Goal: Transaction & Acquisition: Purchase product/service

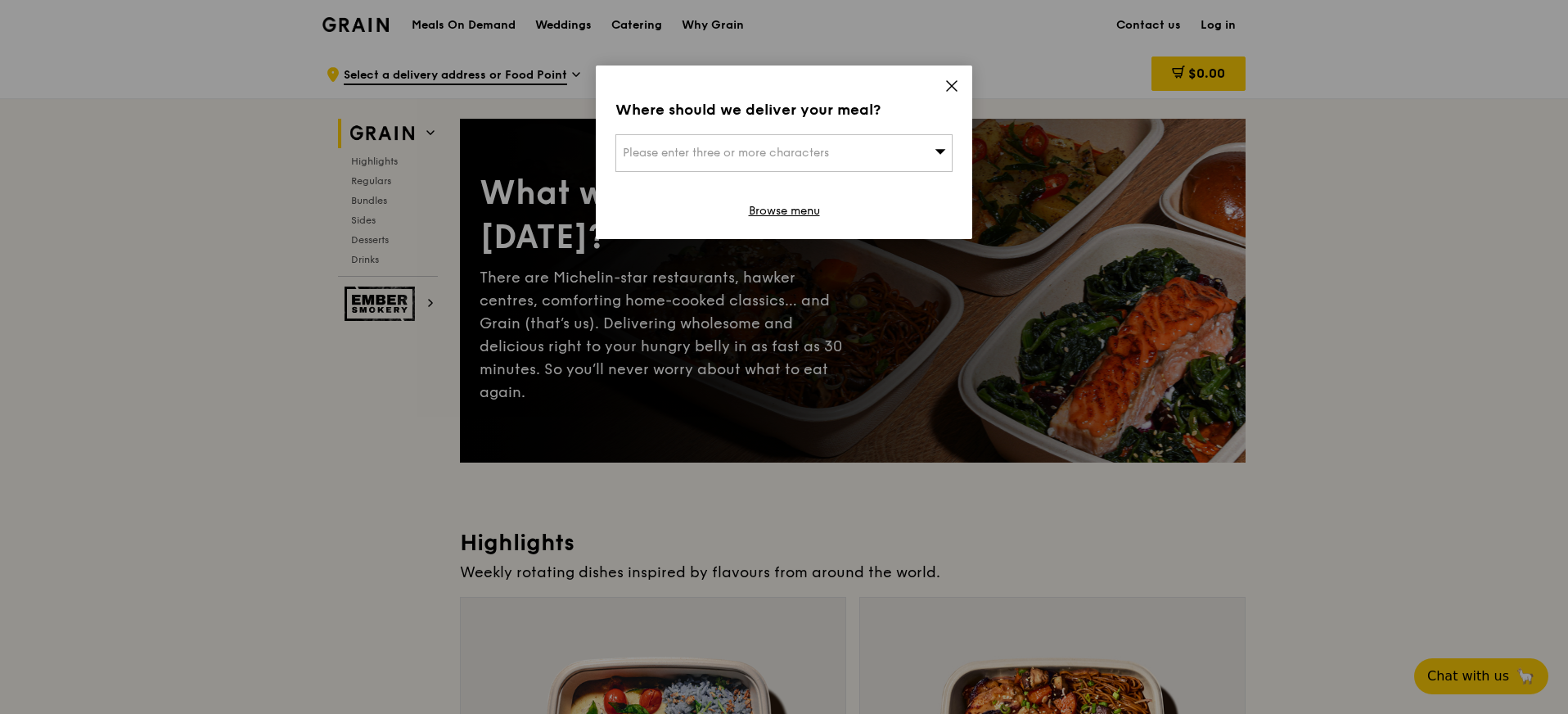
click at [846, 160] on div "Please enter three or more characters" at bounding box center [784, 153] width 337 height 38
type input "470718"
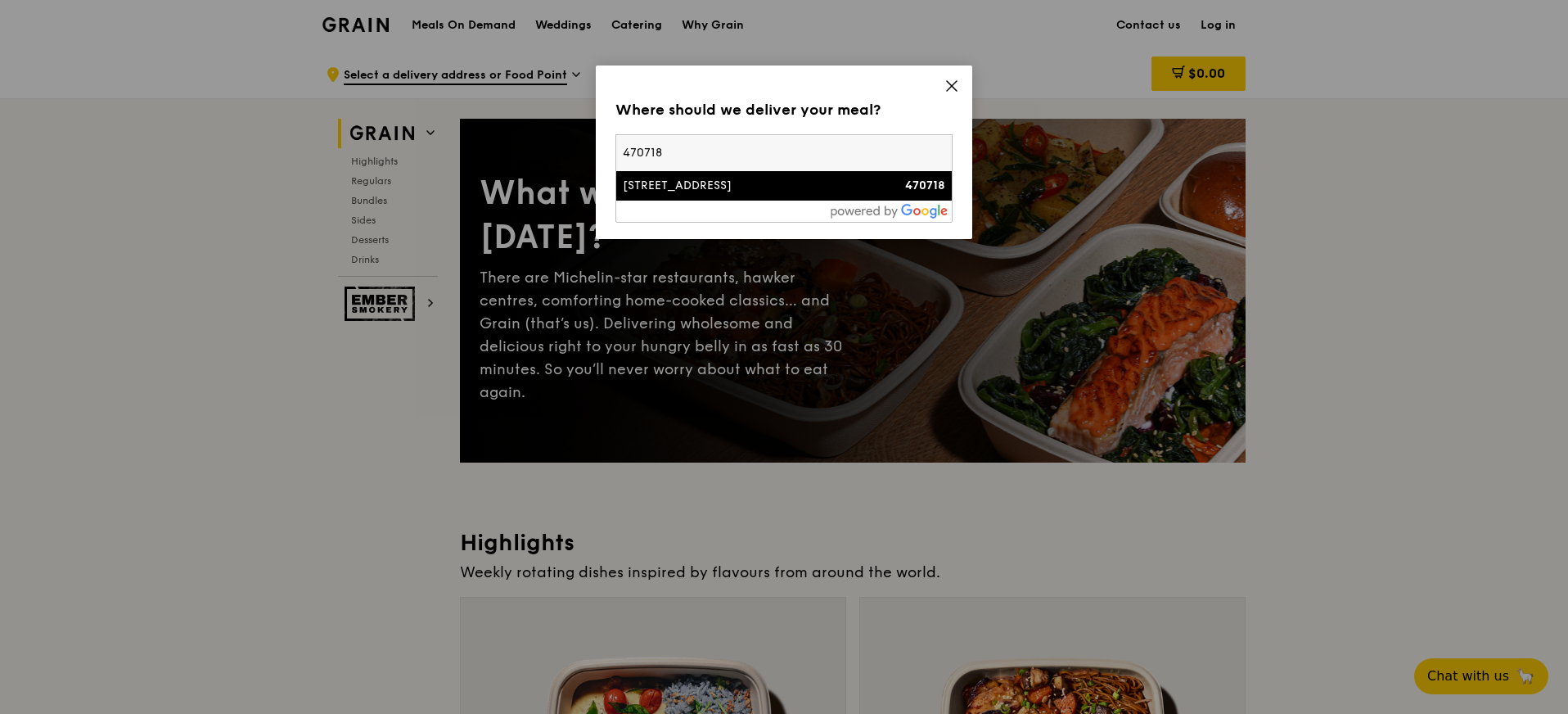
click at [842, 181] on div "[STREET_ADDRESS]" at bounding box center [743, 186] width 242 height 16
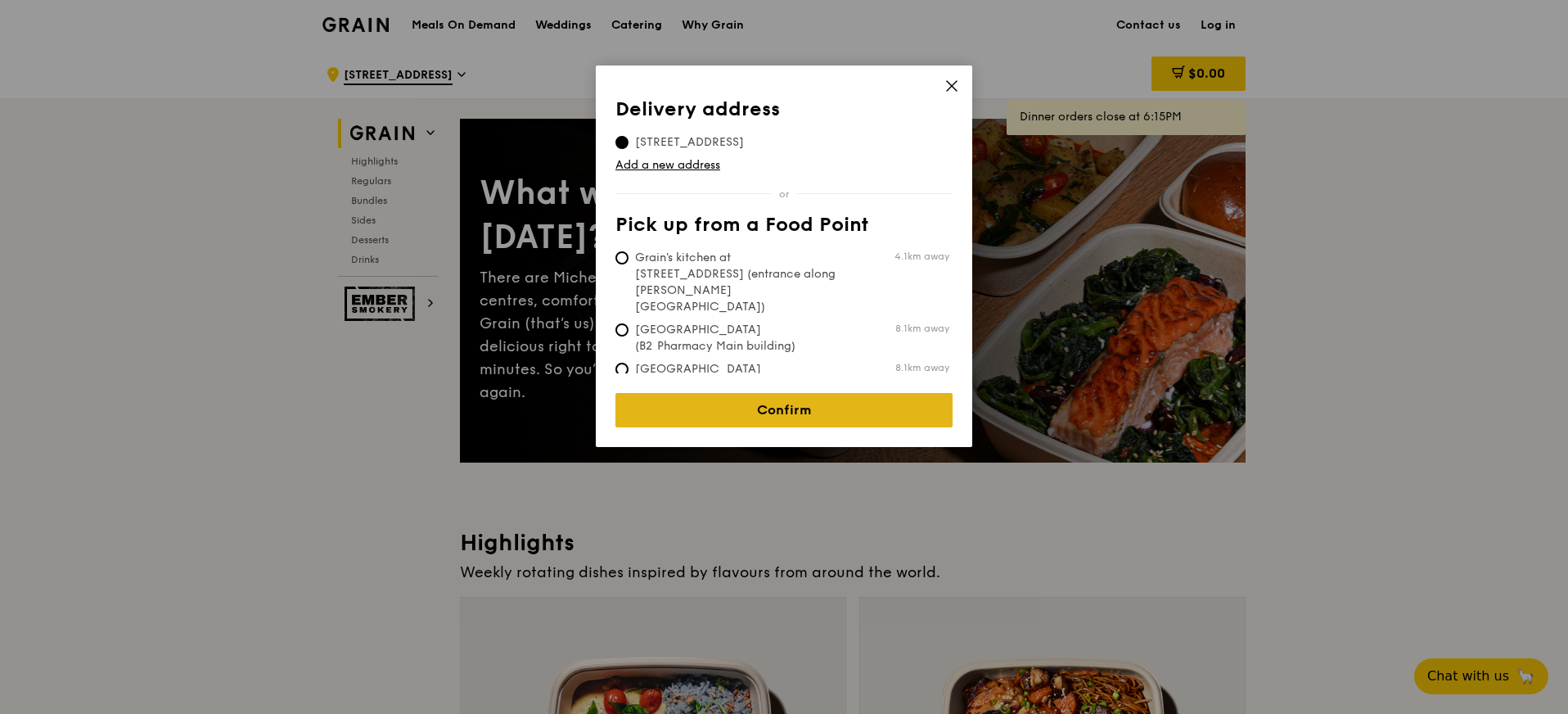
click at [838, 413] on link "Confirm" at bounding box center [784, 410] width 337 height 34
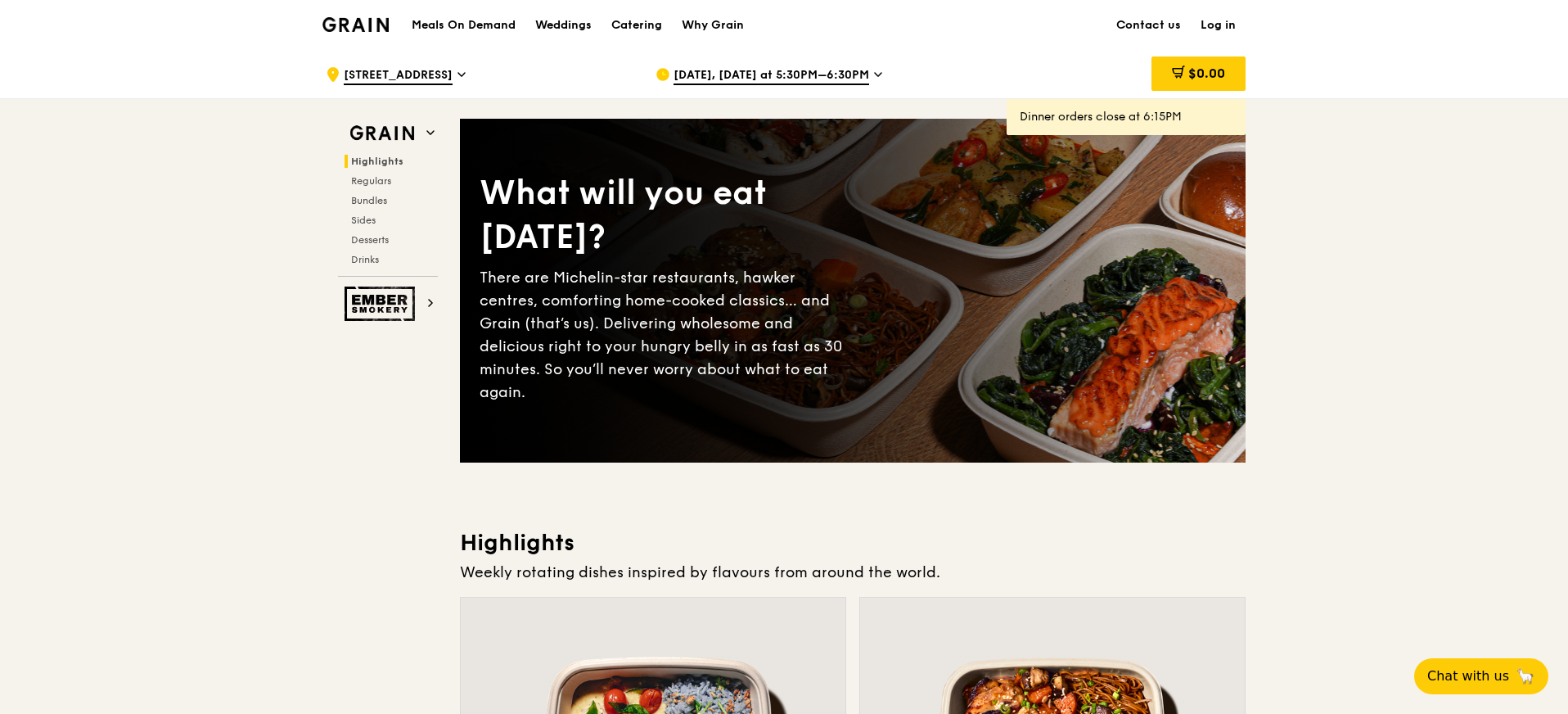
click at [874, 70] on icon at bounding box center [878, 74] width 8 height 14
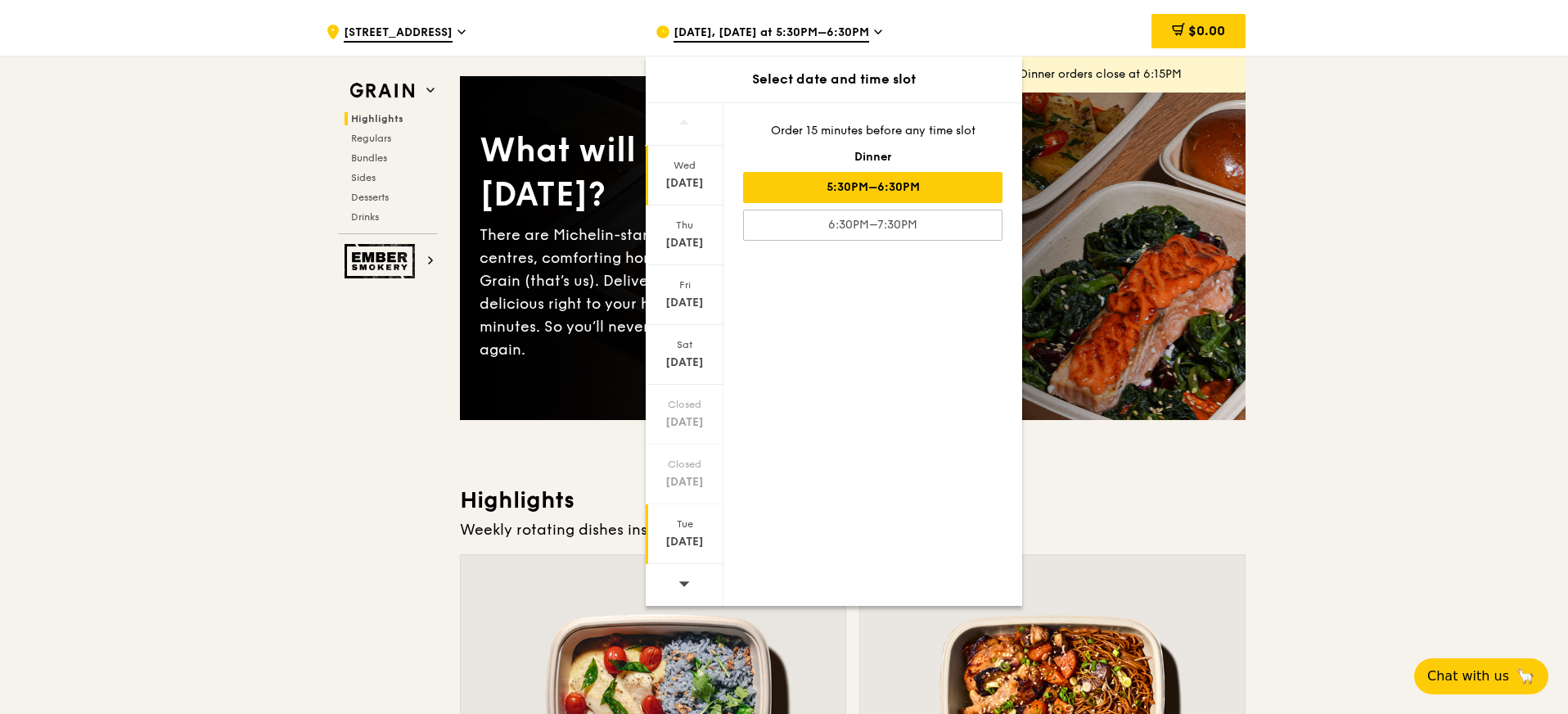
scroll to position [45, 0]
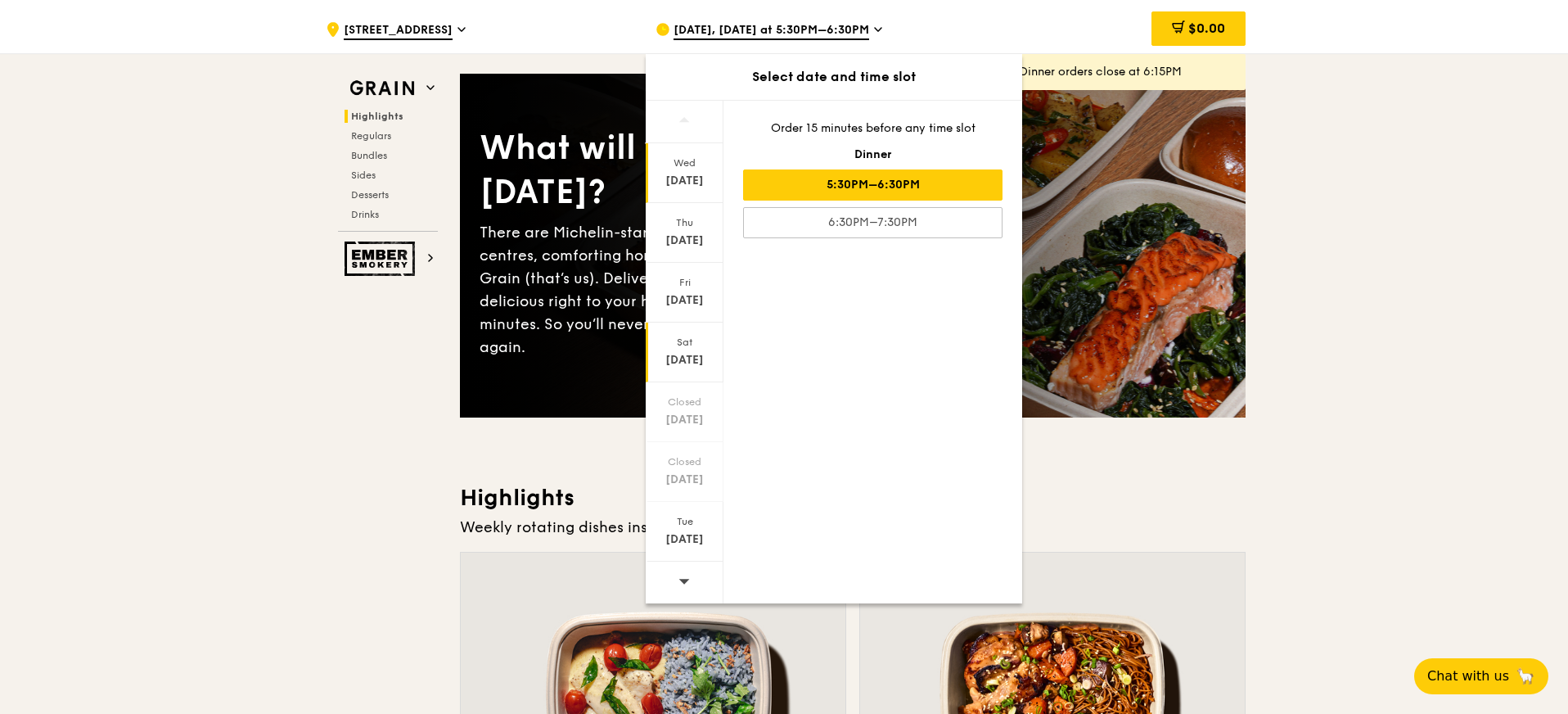
click at [693, 373] on div "[DATE]" at bounding box center [685, 352] width 78 height 60
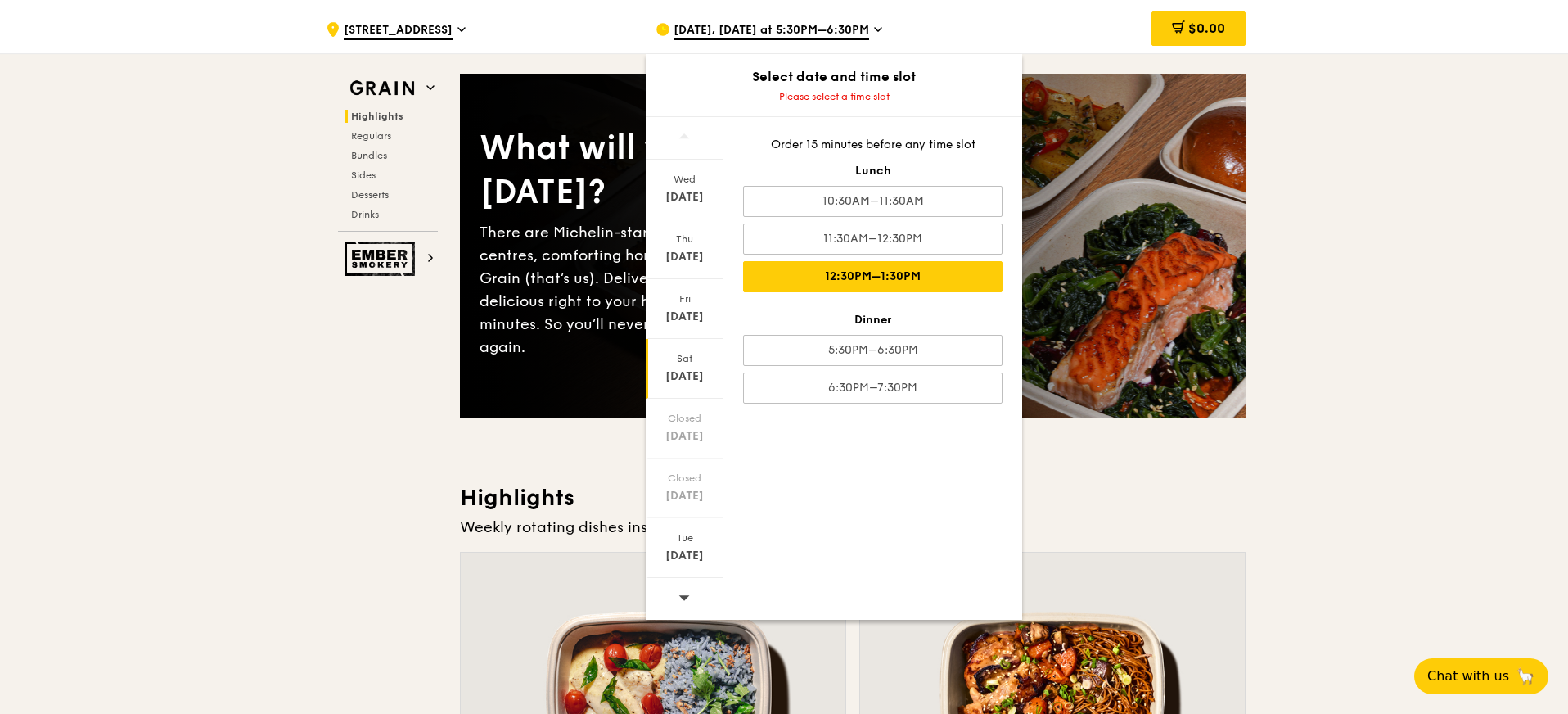
click at [792, 268] on div "12:30PM–1:30PM" at bounding box center [872, 276] width 259 height 31
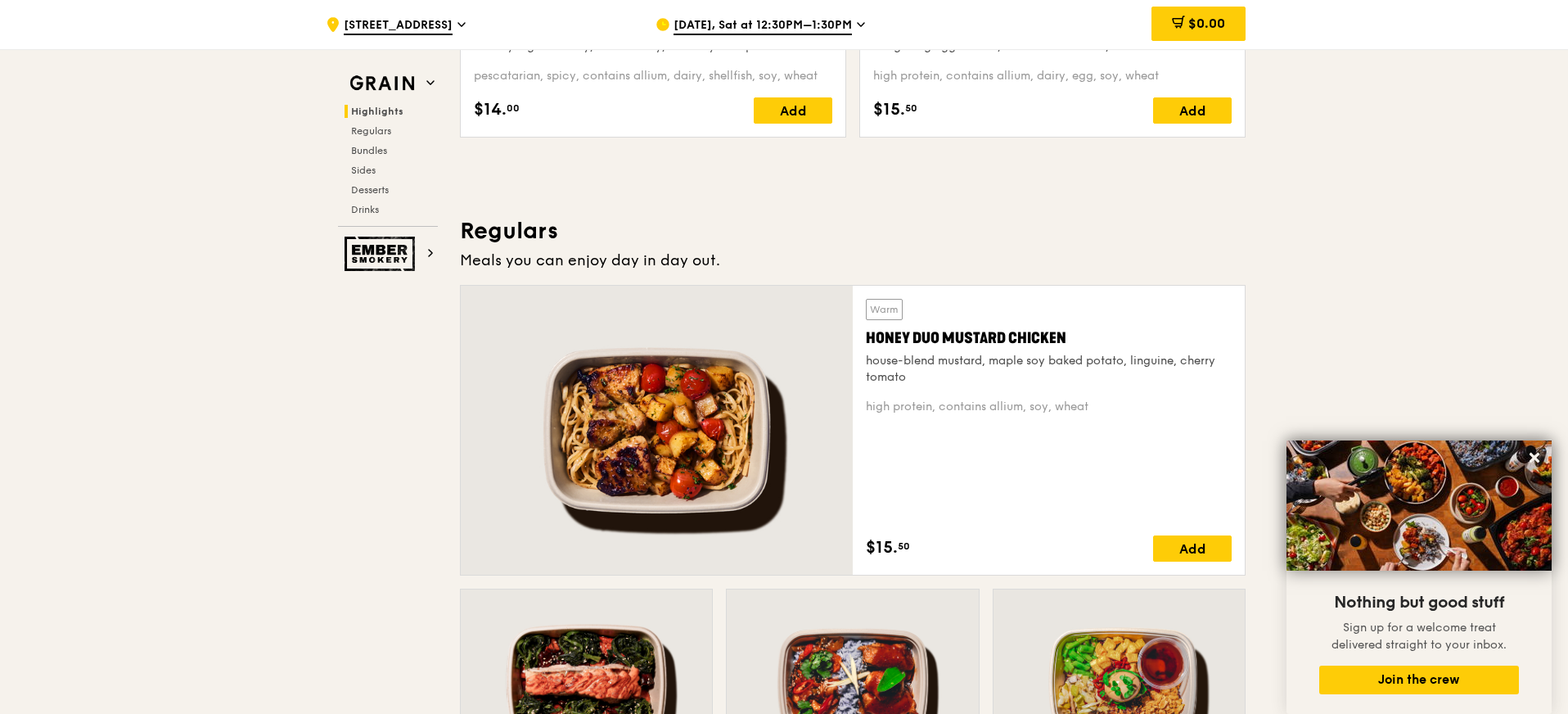
scroll to position [912, 0]
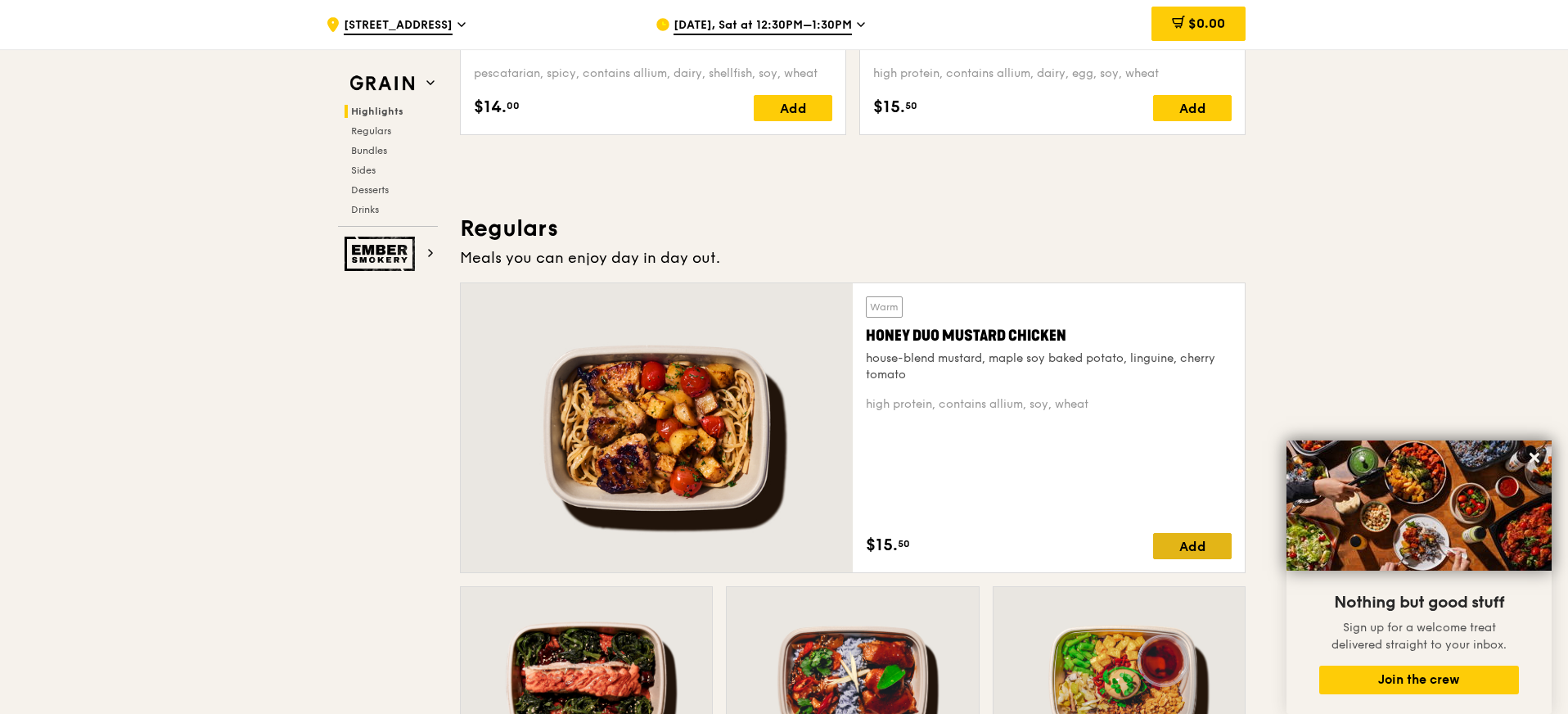
click at [1204, 542] on div "Add" at bounding box center [1192, 545] width 78 height 26
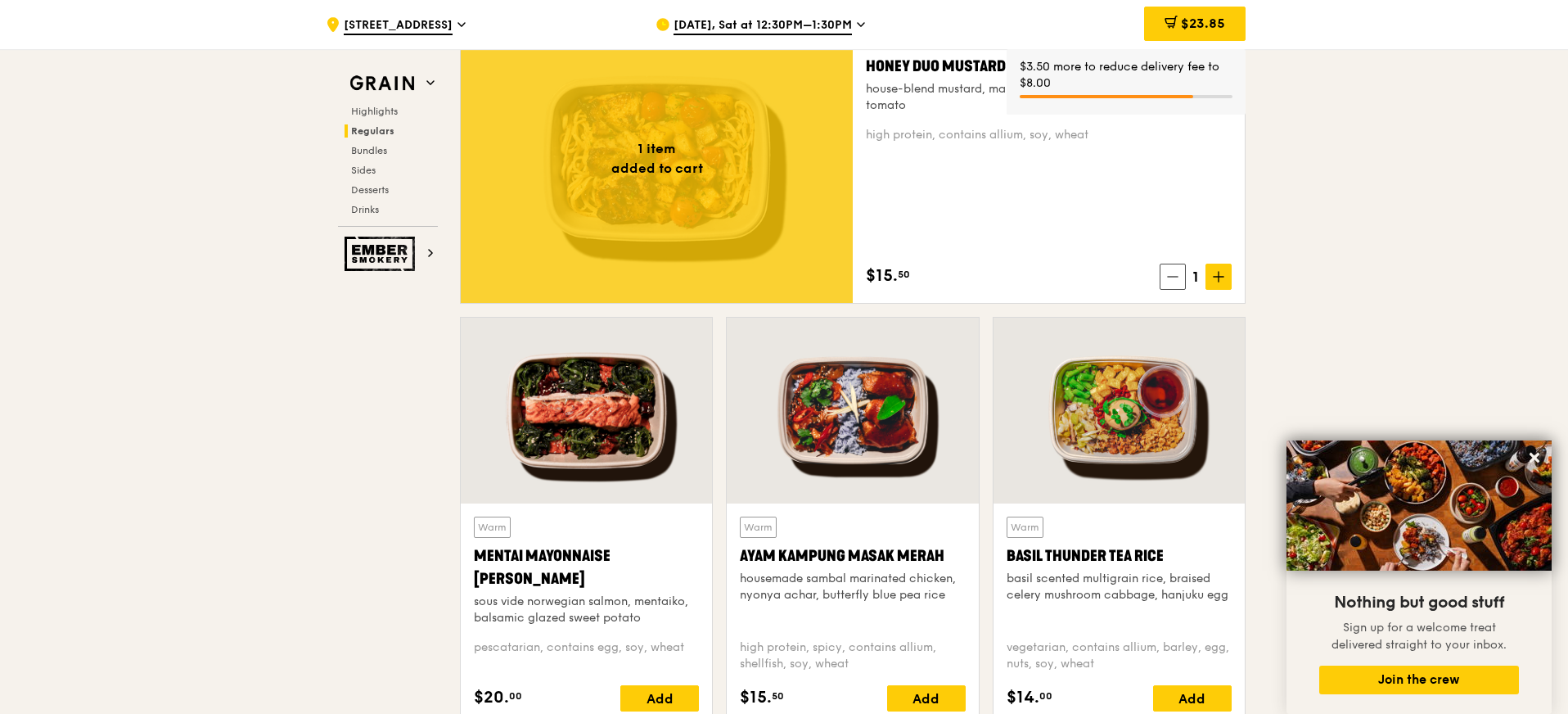
scroll to position [1190, 0]
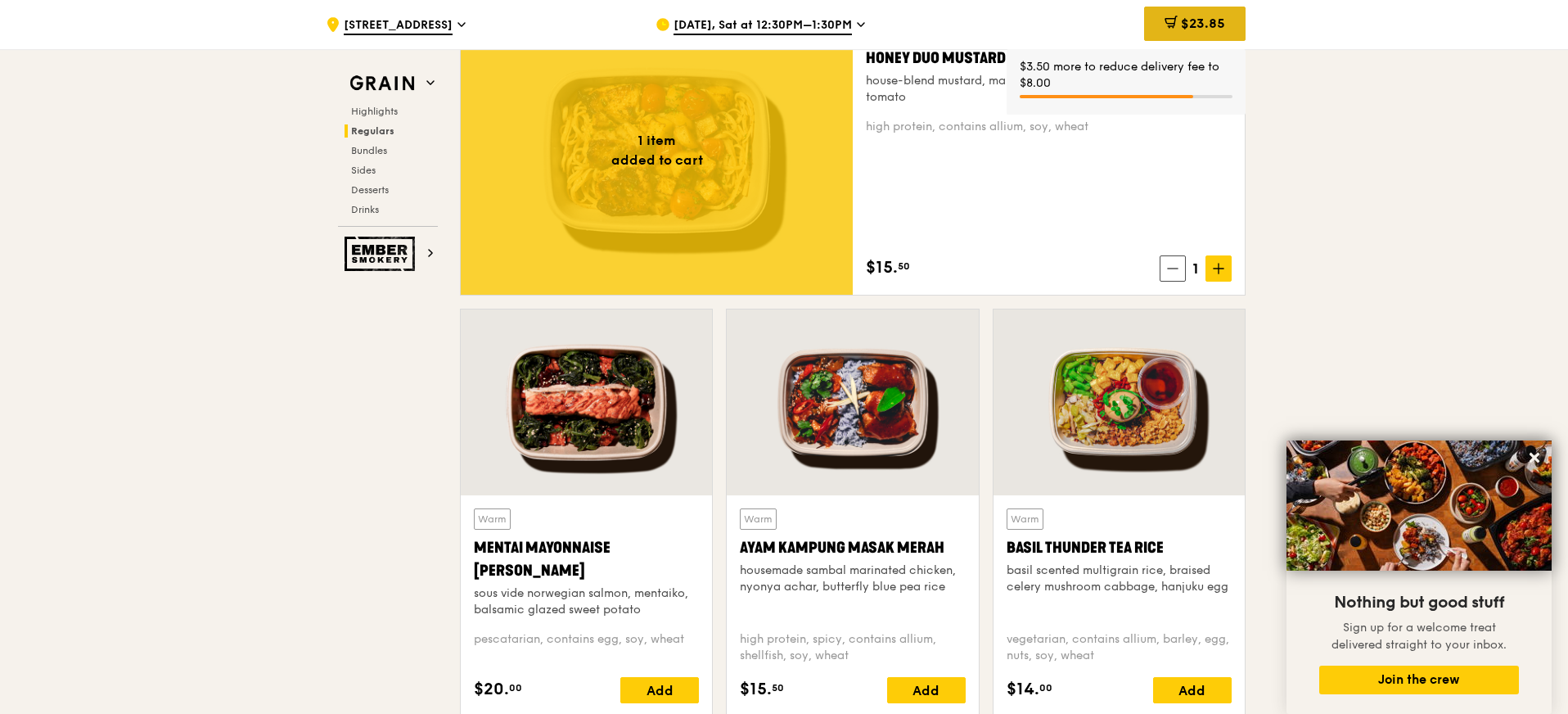
click at [1176, 32] on div "$23.85" at bounding box center [1194, 23] width 101 height 34
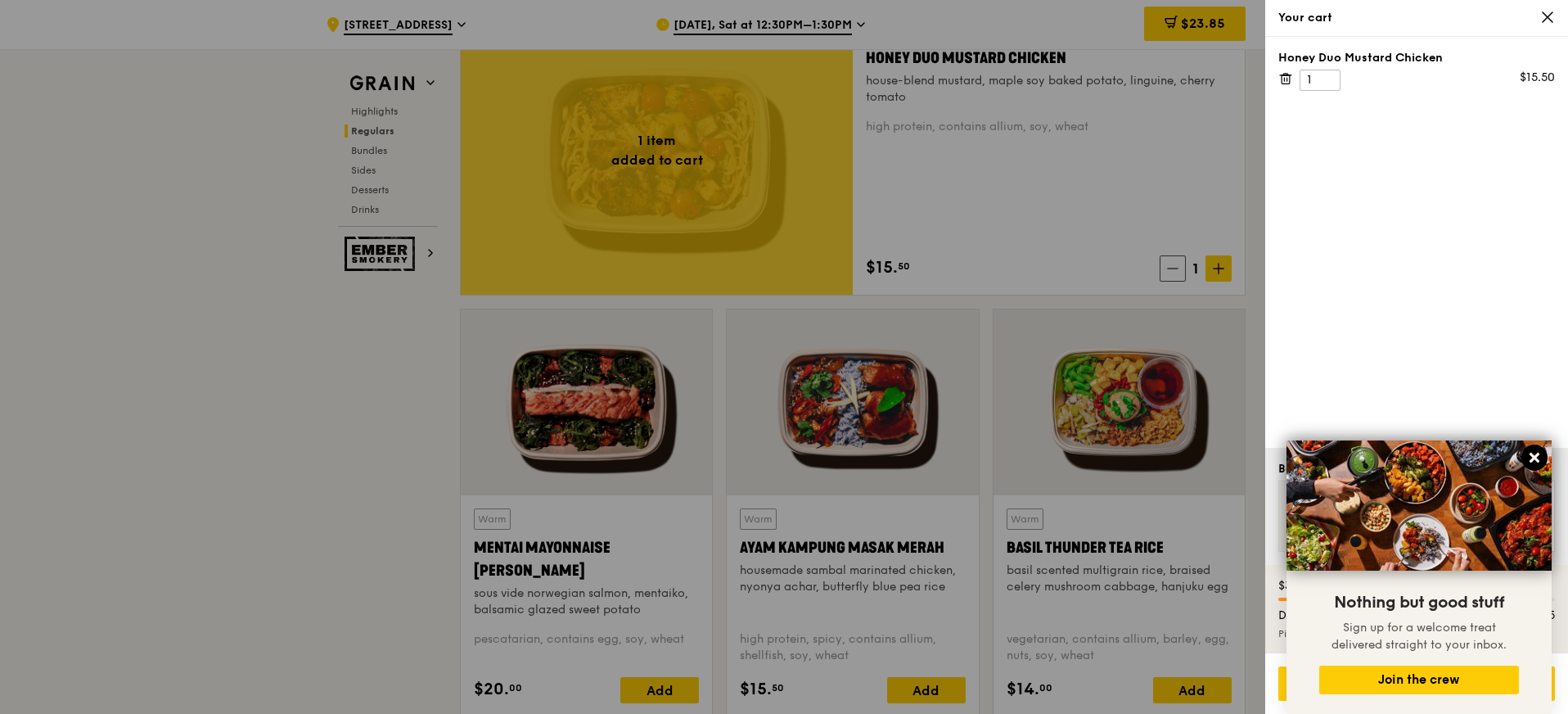
click at [1535, 453] on icon at bounding box center [1534, 458] width 14 height 14
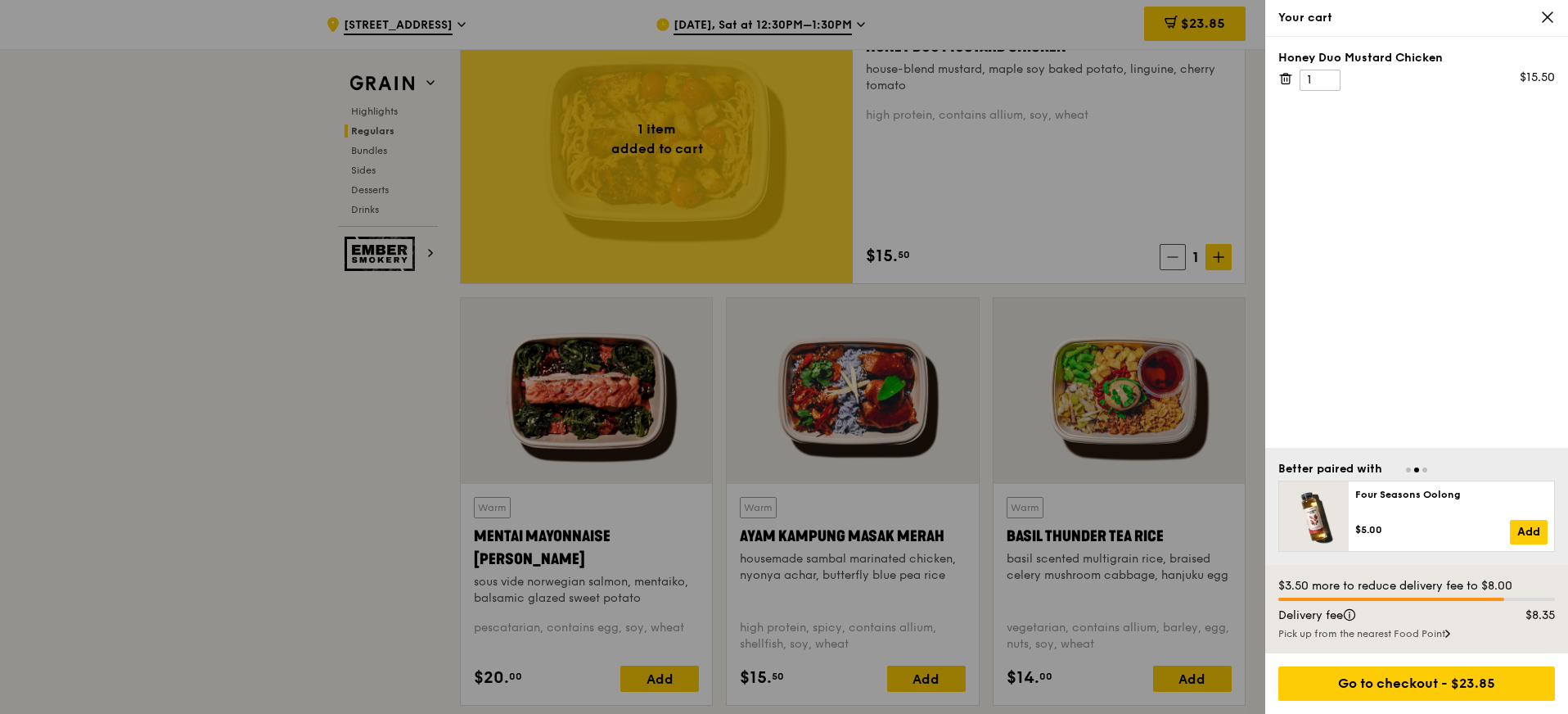
scroll to position [1201, 0]
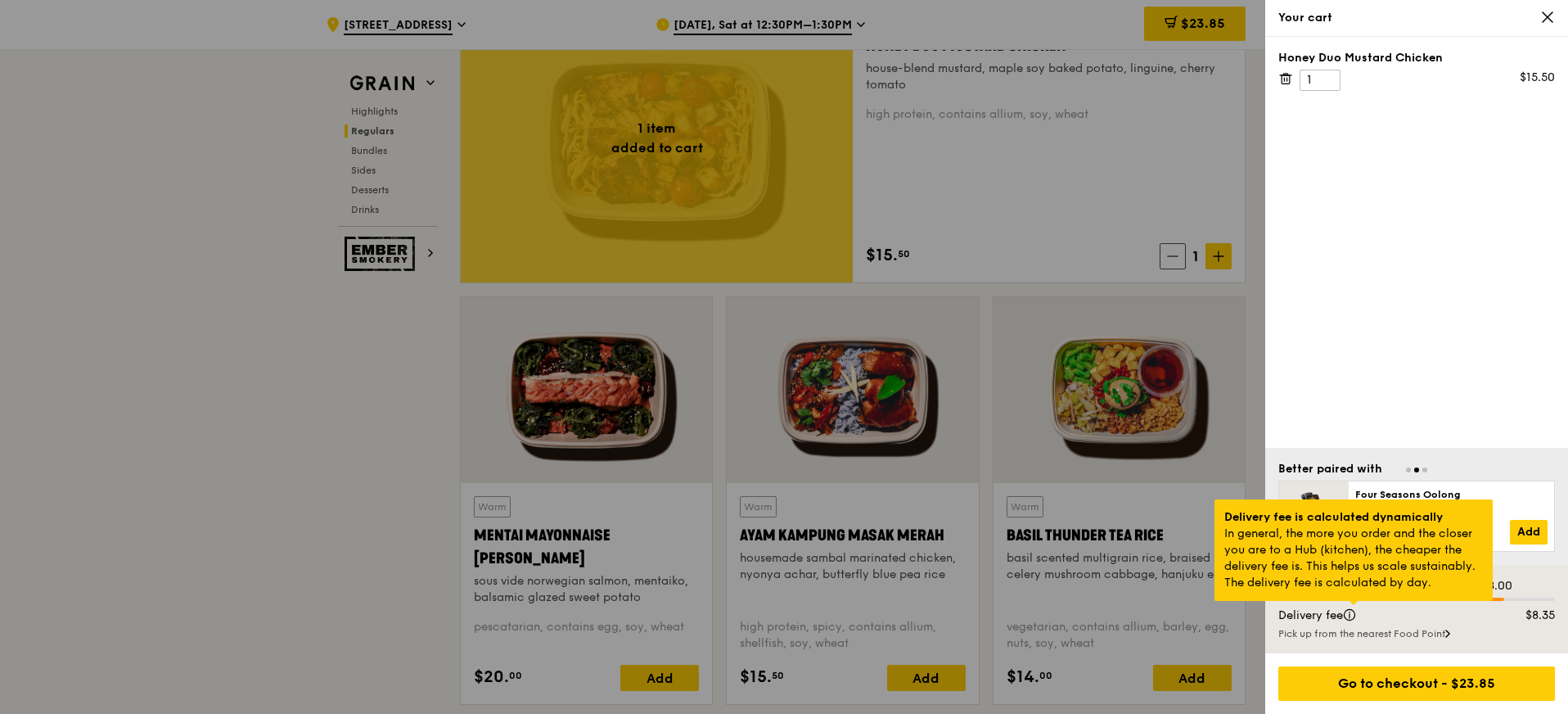
click at [1352, 605] on div at bounding box center [1353, 603] width 8 height 5
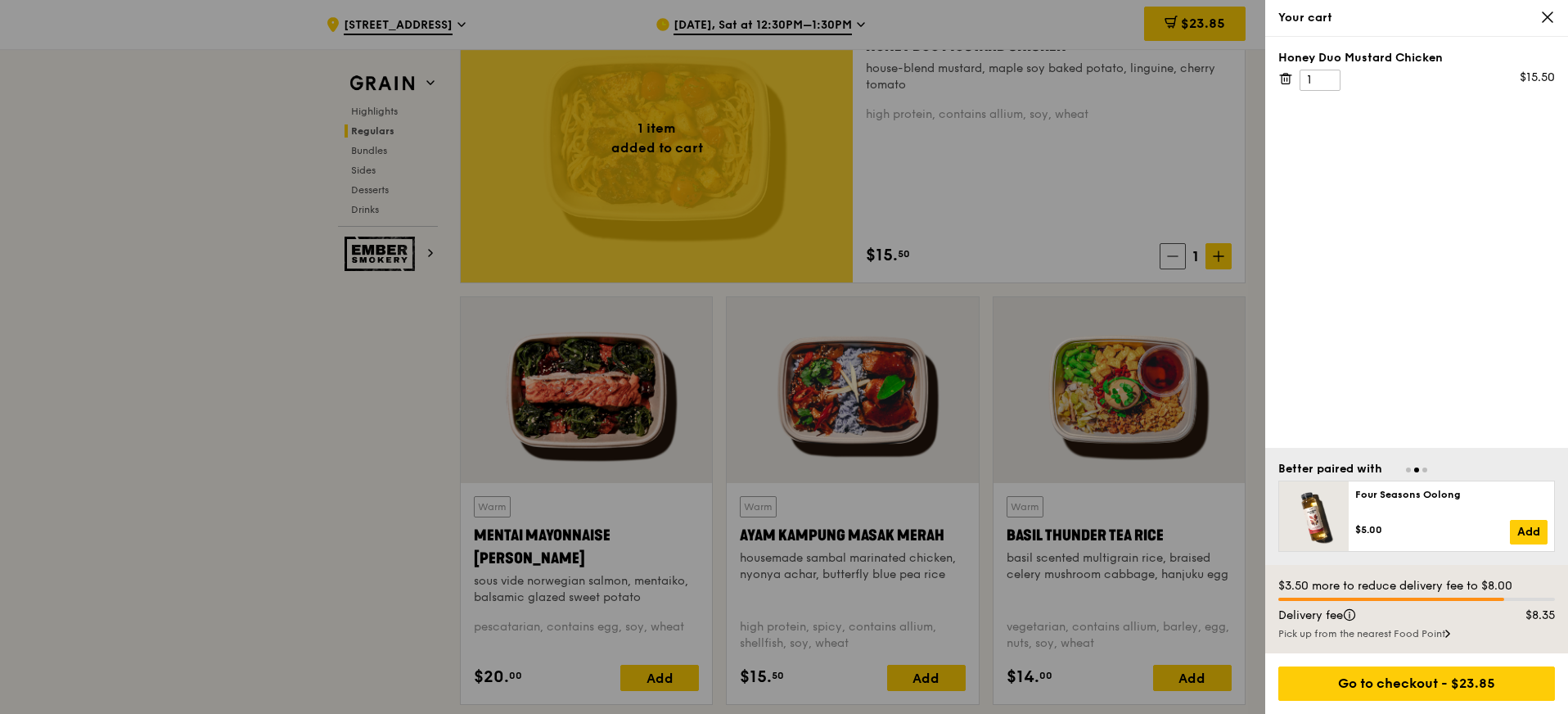
click at [1085, 276] on div at bounding box center [784, 357] width 1568 height 714
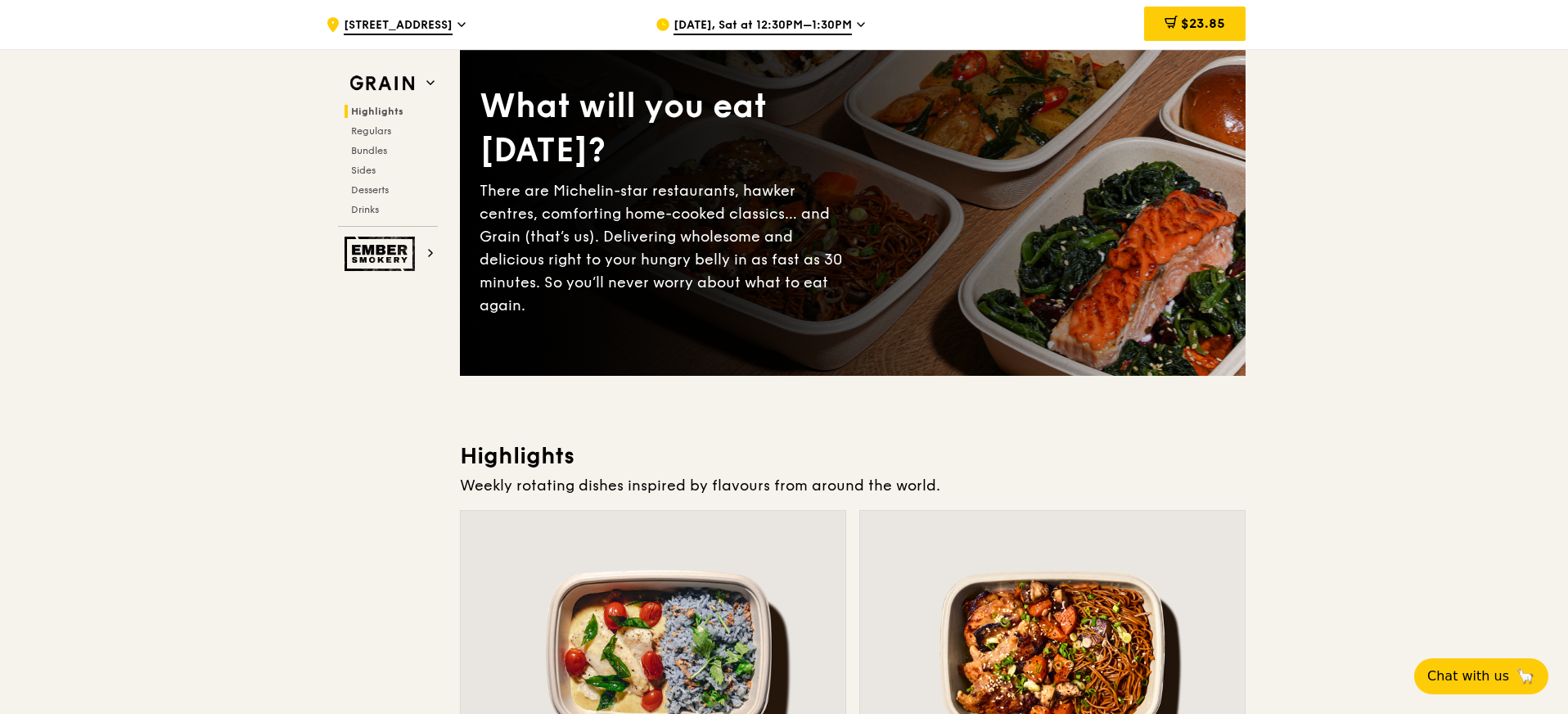
scroll to position [0, 0]
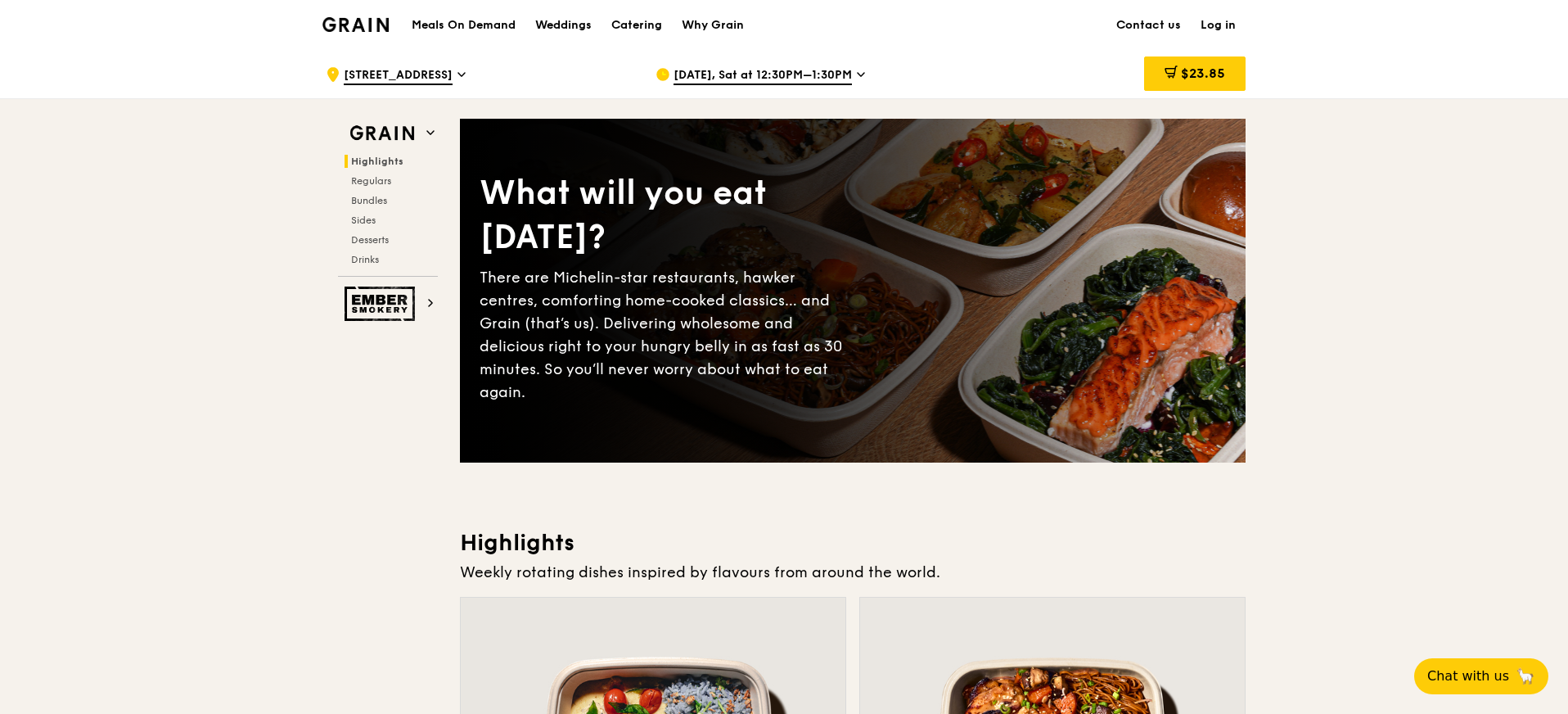
click at [456, 23] on h1 "Meals On Demand" at bounding box center [463, 25] width 104 height 16
click at [453, 27] on h1 "Meals On Demand" at bounding box center [463, 25] width 104 height 16
click at [458, 25] on h1 "Meals On Demand" at bounding box center [463, 25] width 104 height 16
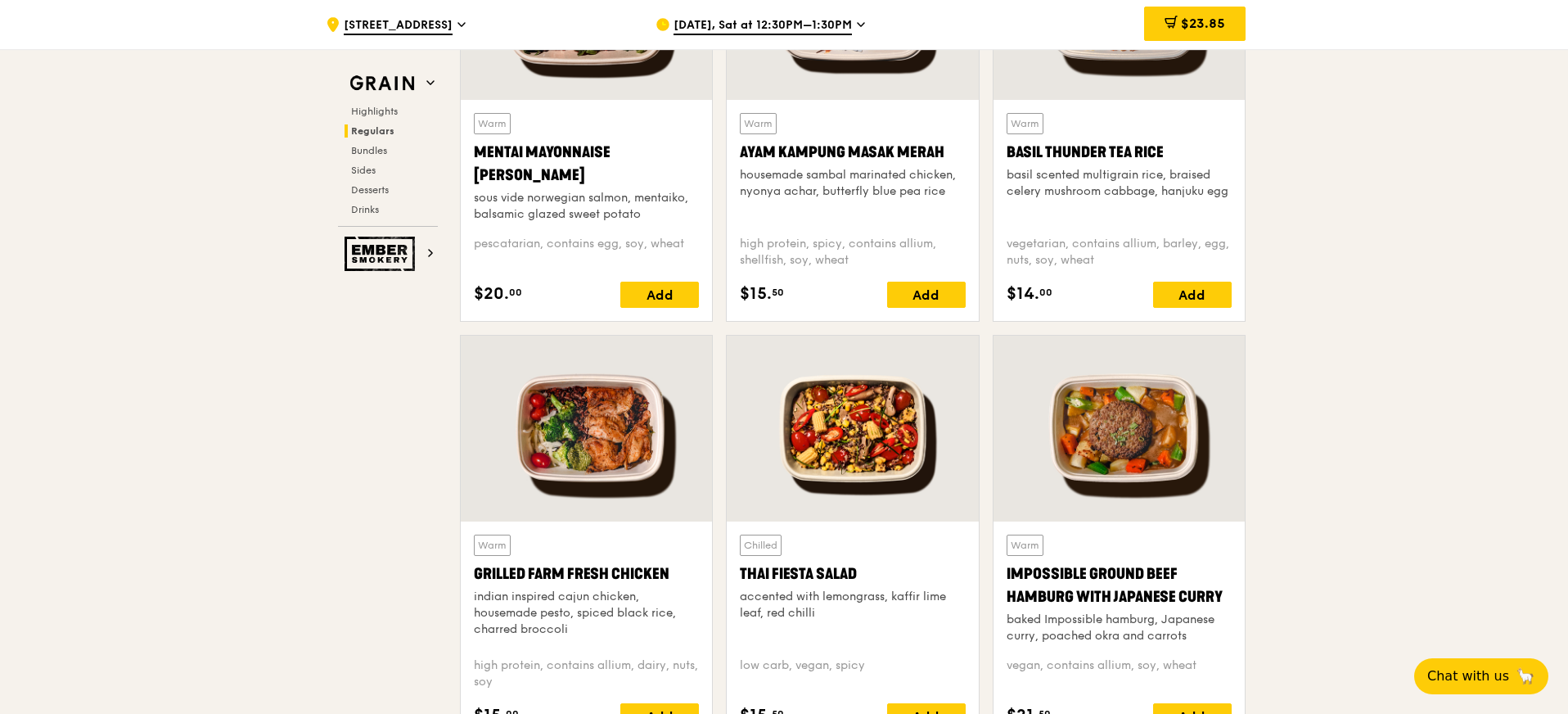
scroll to position [1664, 0]
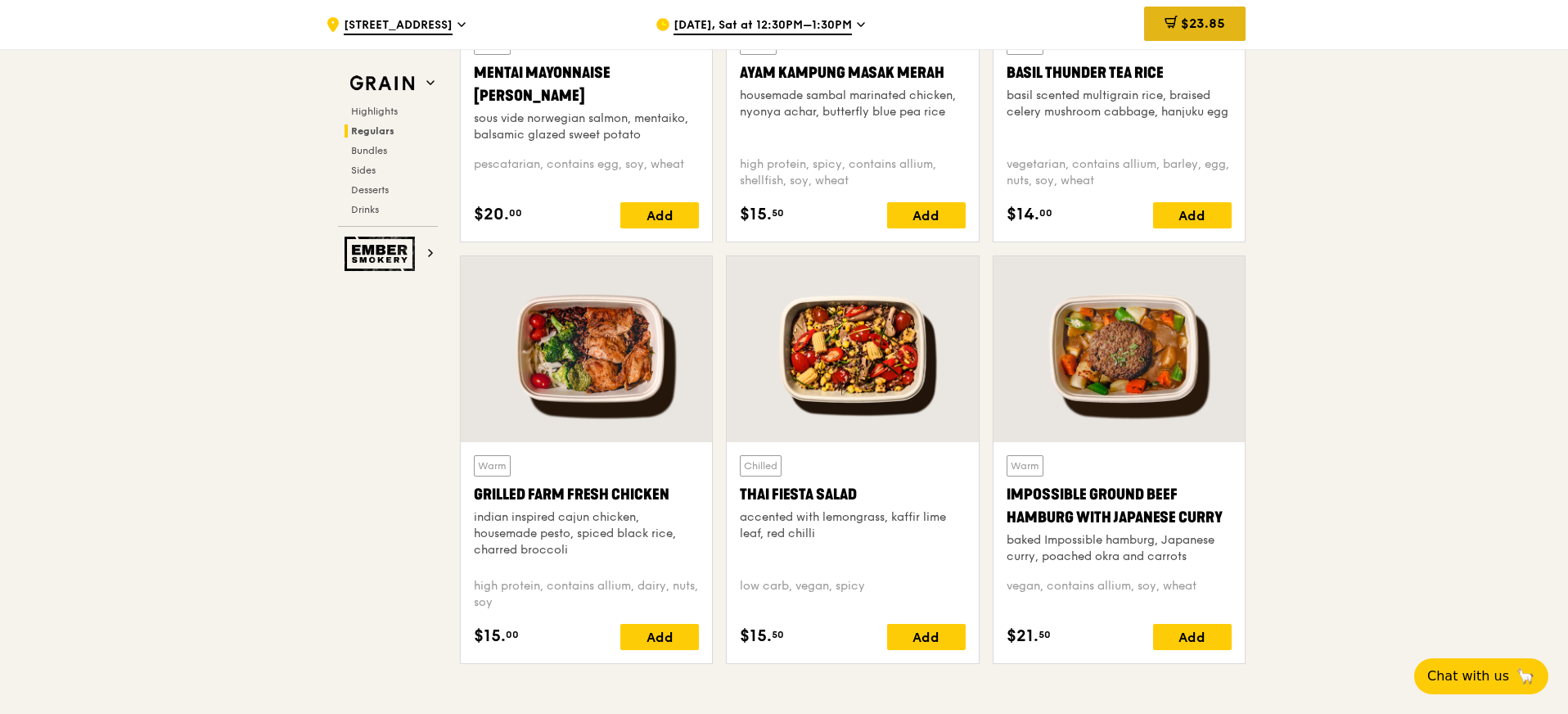
click at [1200, 34] on div "$23.85" at bounding box center [1194, 23] width 101 height 34
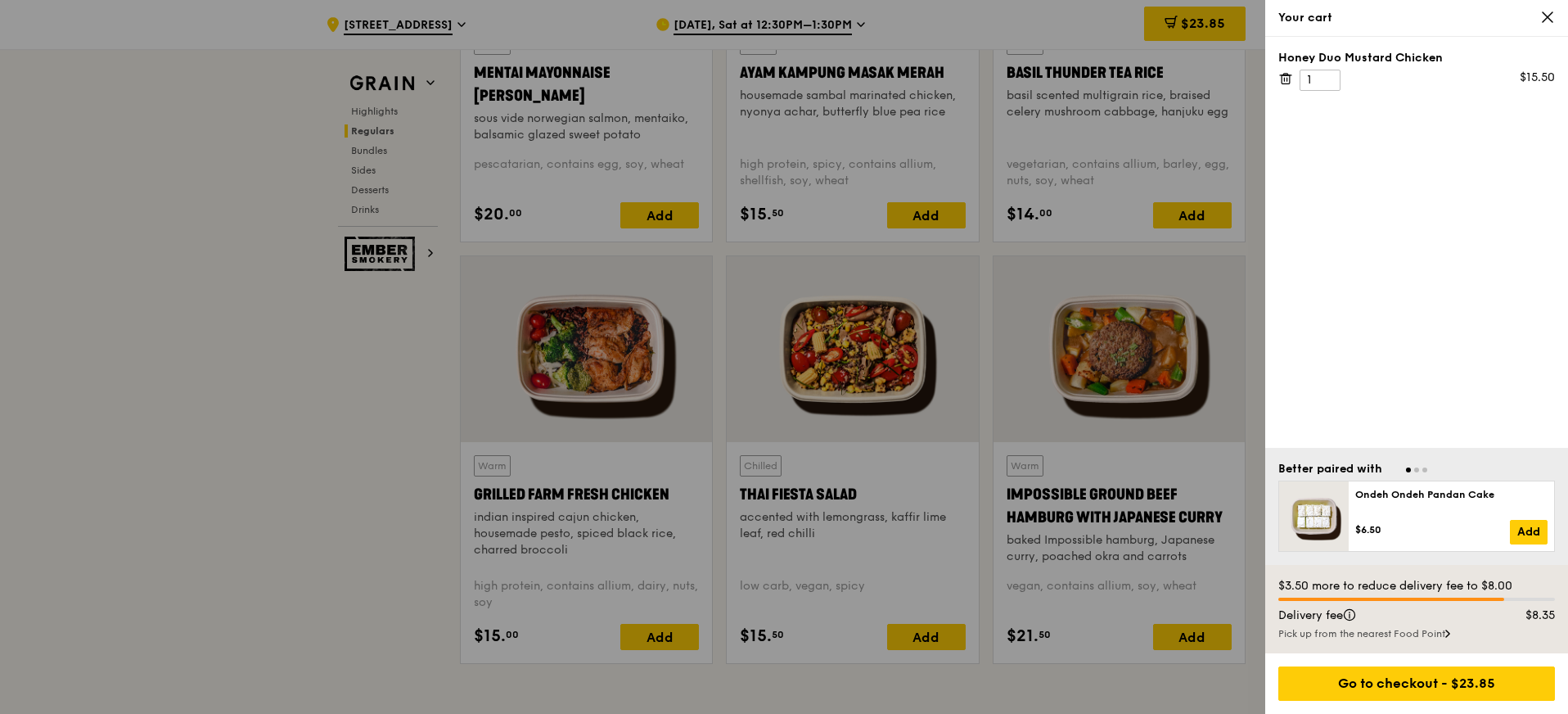
click at [1416, 468] on span "Go to slide 2" at bounding box center [1416, 469] width 5 height 5
click at [1425, 468] on span "Go to slide 3" at bounding box center [1424, 469] width 5 height 5
click at [1375, 624] on div "Delivery fee $8.35" at bounding box center [1416, 617] width 296 height 20
click at [1375, 635] on div "Pick up from the nearest Food Point" at bounding box center [1416, 634] width 277 height 14
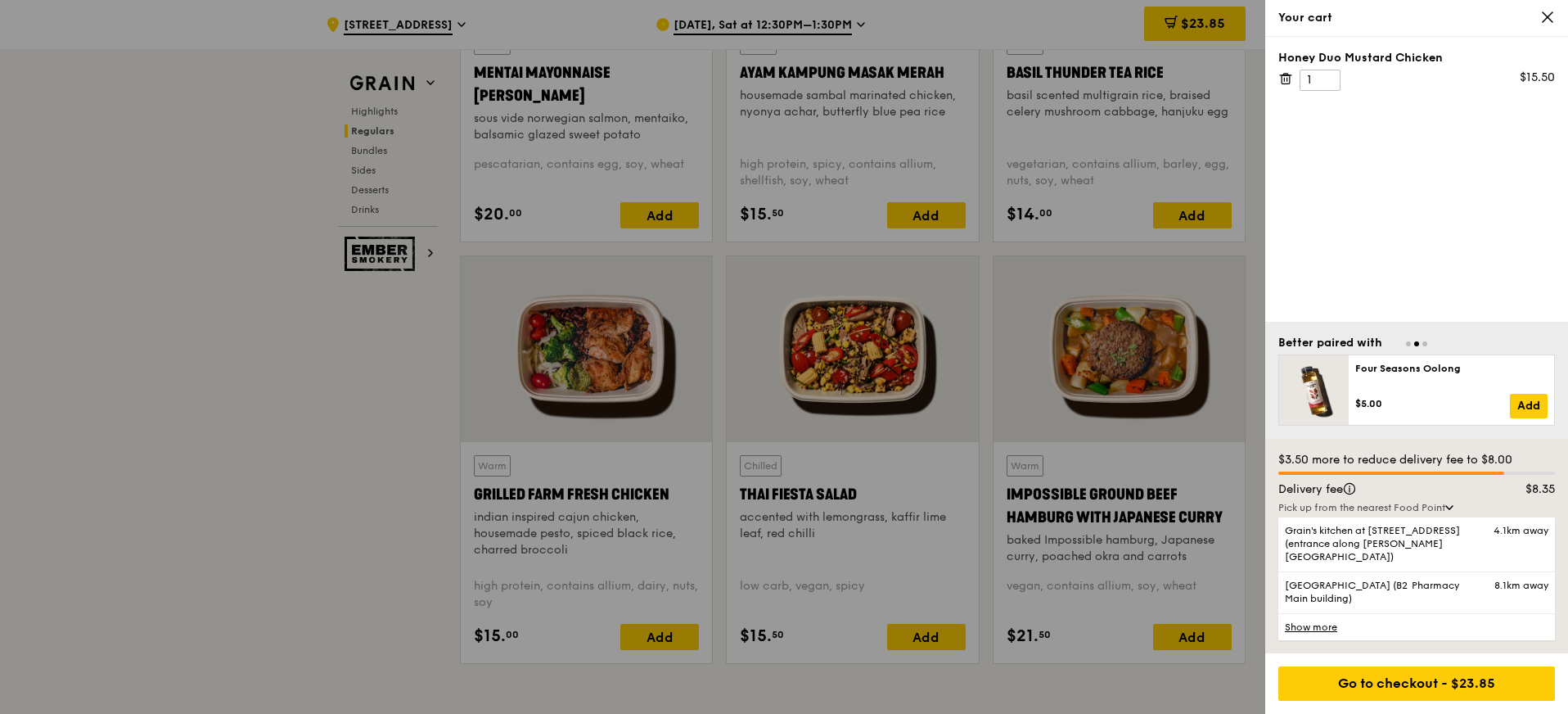
click at [1323, 626] on link "Show more" at bounding box center [1416, 626] width 277 height 27
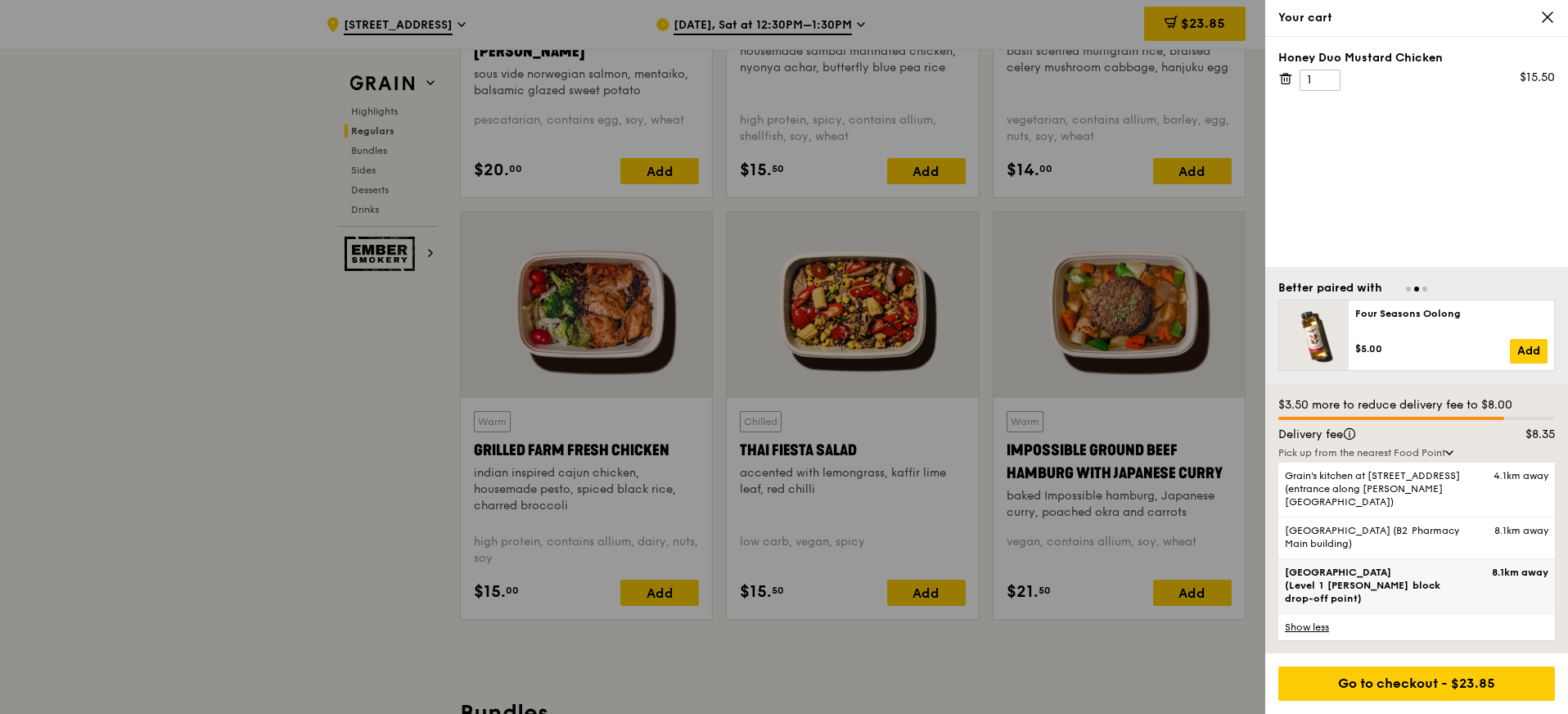
scroll to position [1731, 0]
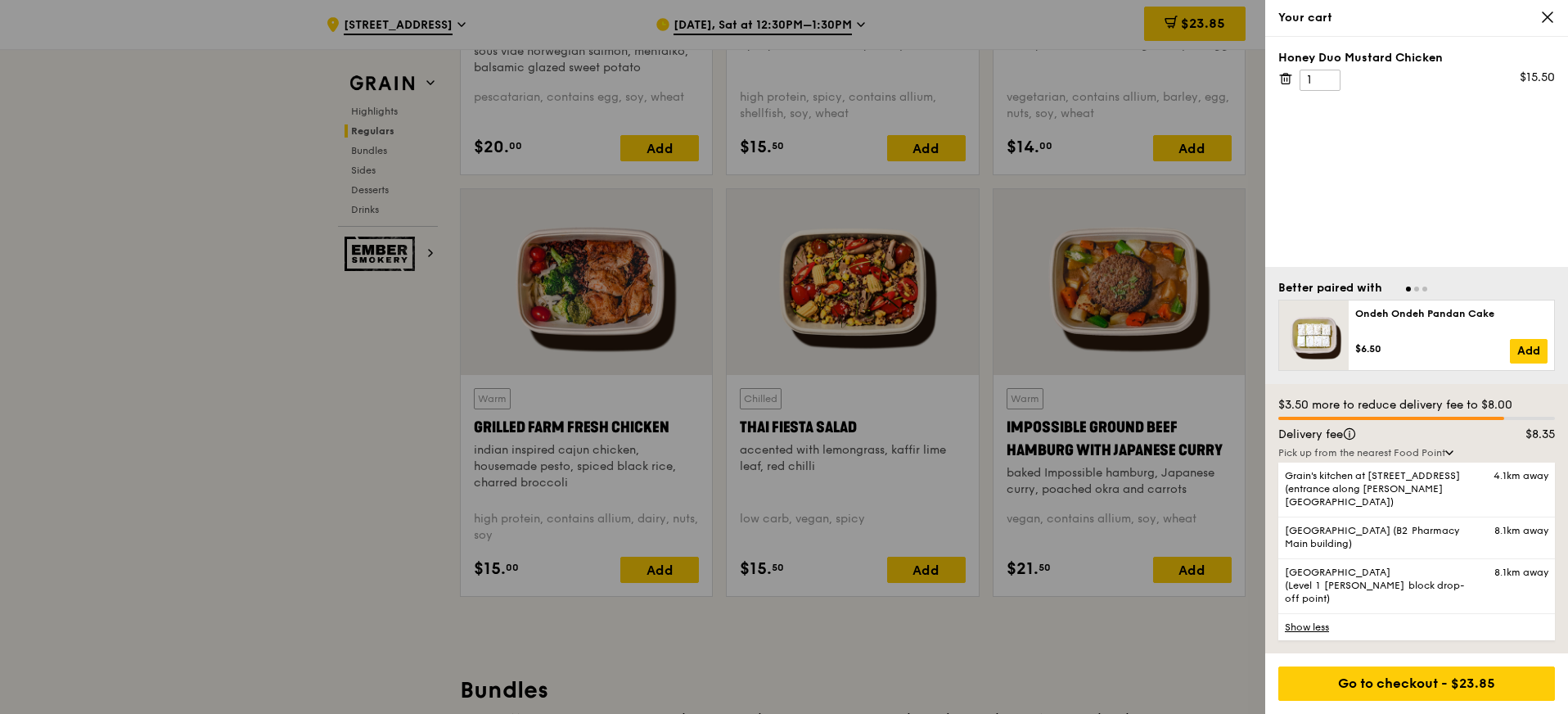
click at [1466, 248] on div "Honey Duo Mustard Chicken 1 $15.50" at bounding box center [1416, 152] width 303 height 230
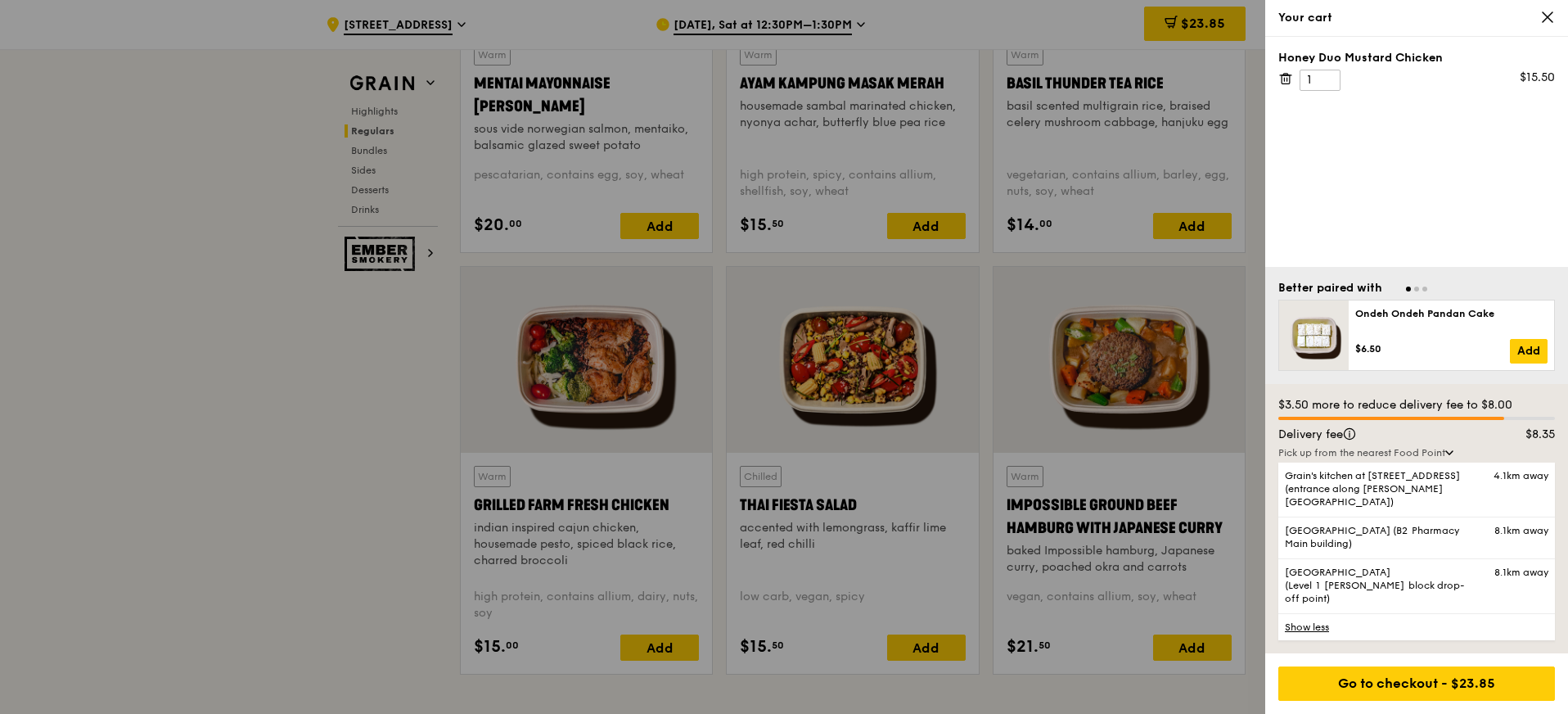
scroll to position [1560, 0]
